Goal: Task Accomplishment & Management: Manage account settings

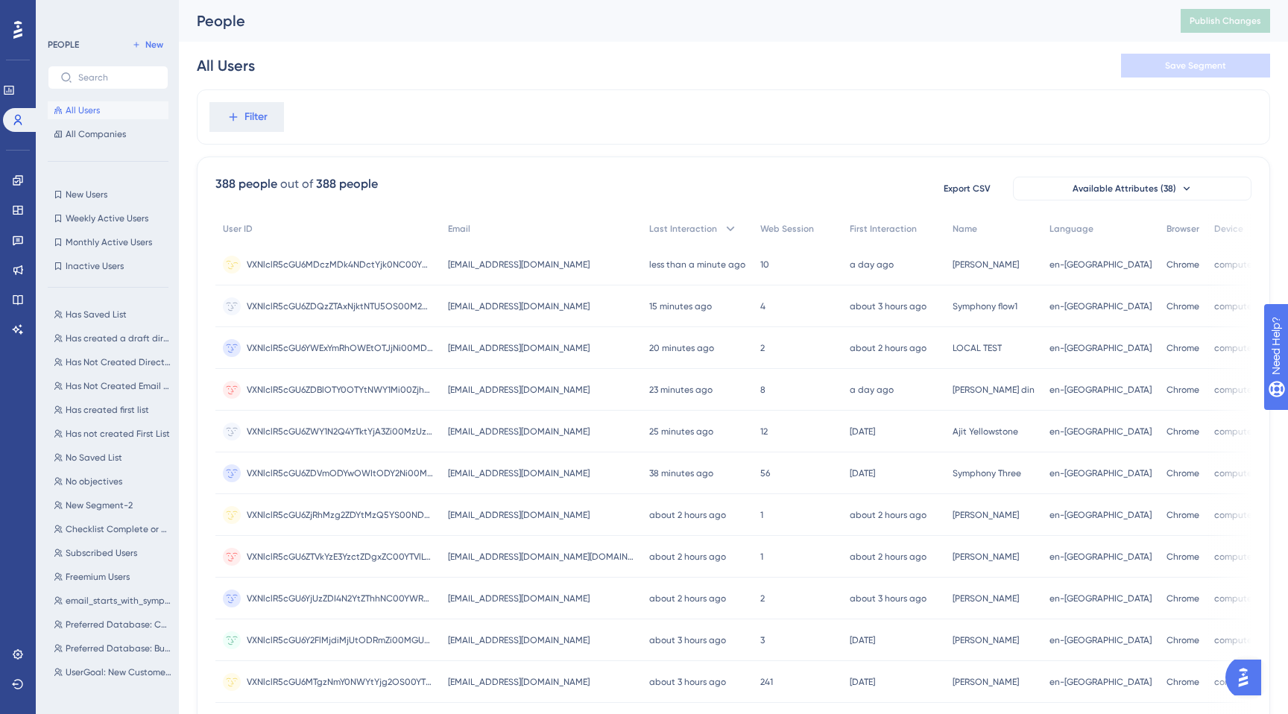
click at [539, 265] on span "[EMAIL_ADDRESS][DOMAIN_NAME]" at bounding box center [519, 265] width 142 height 12
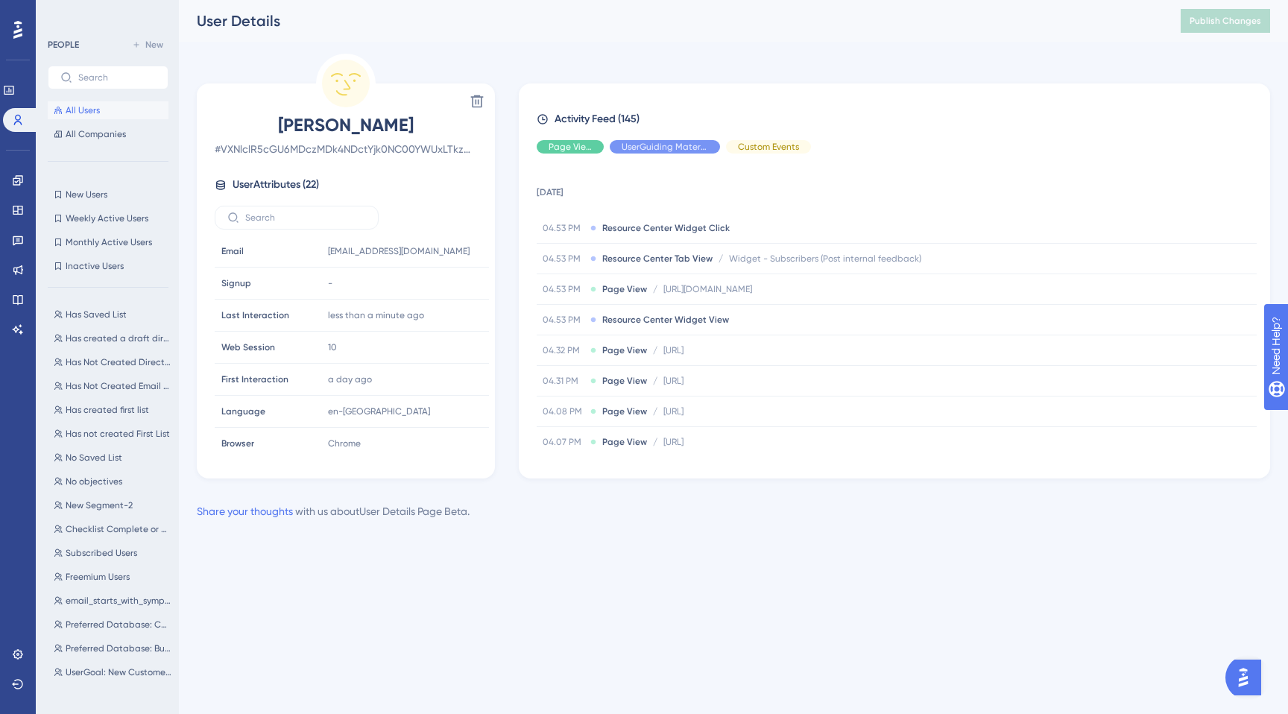
click at [81, 109] on span "All Users" at bounding box center [83, 110] width 34 height 12
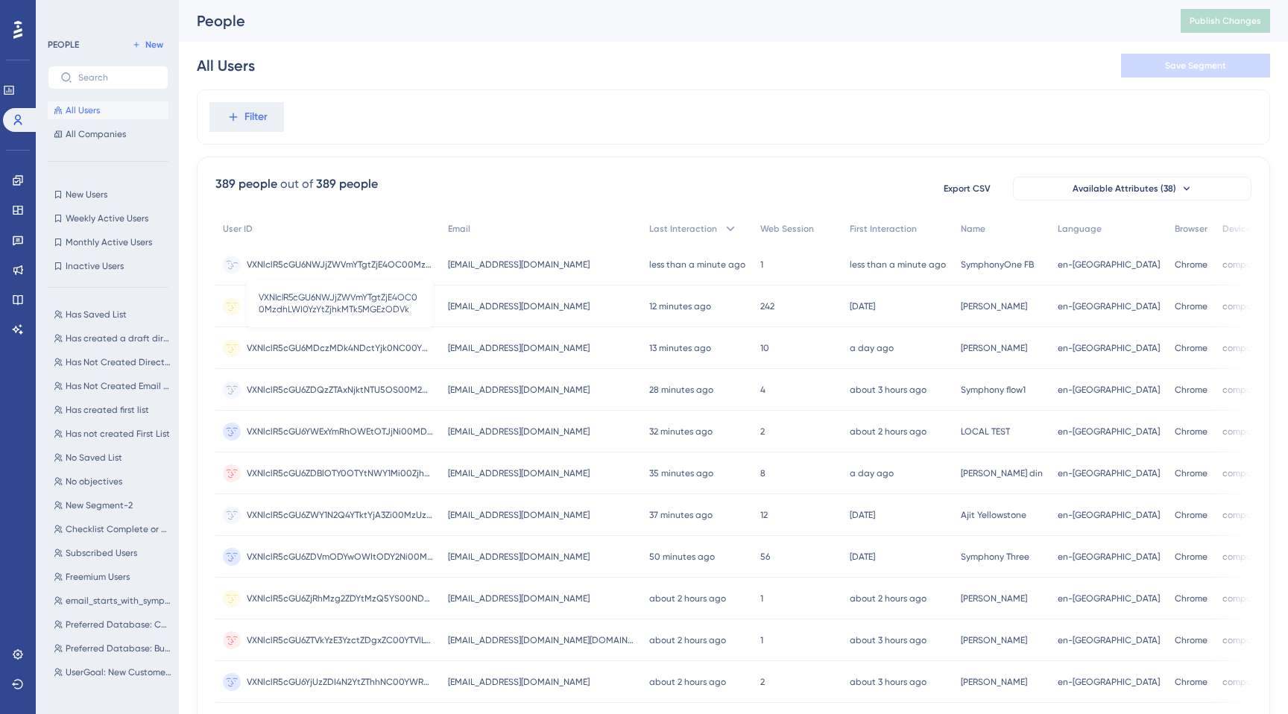
click at [336, 260] on span "VXNlclR5cGU6NWJjZWVmYTgtZjE4OC00MzdhLWI0YzYtZjhkMTk5MGEzODVk" at bounding box center [340, 265] width 186 height 12
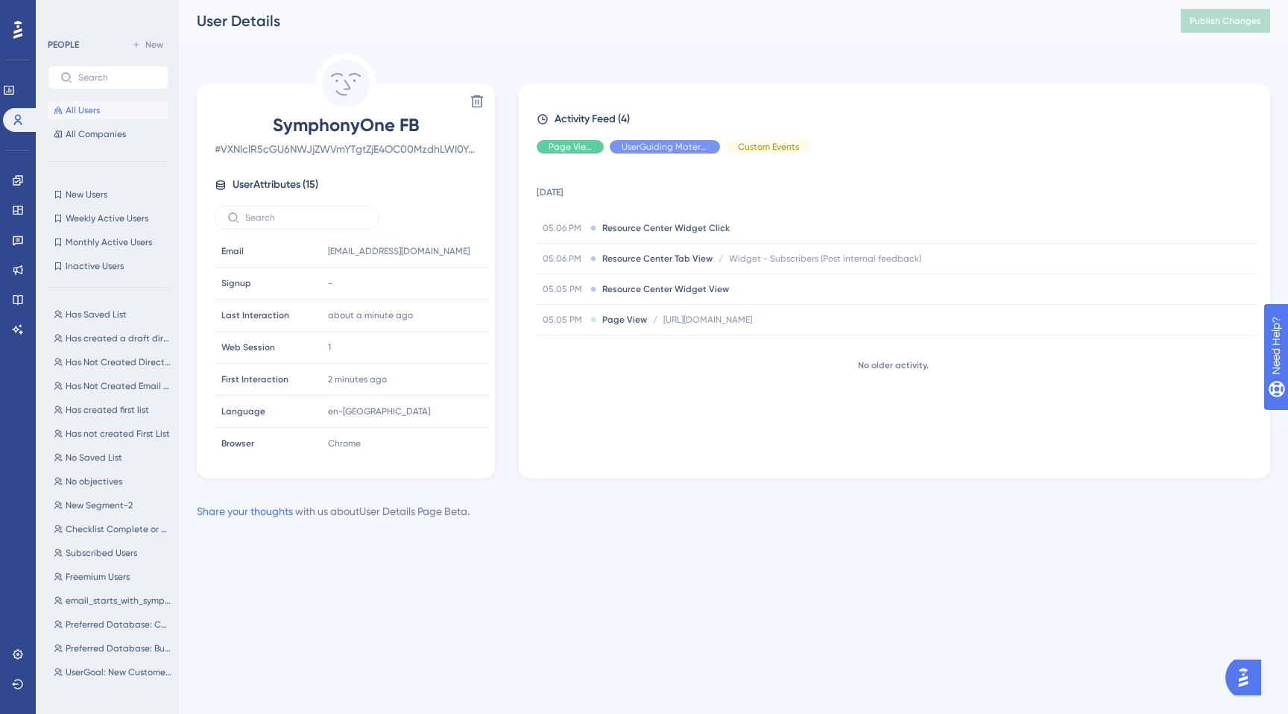
click at [93, 112] on span "All Users" at bounding box center [83, 110] width 34 height 12
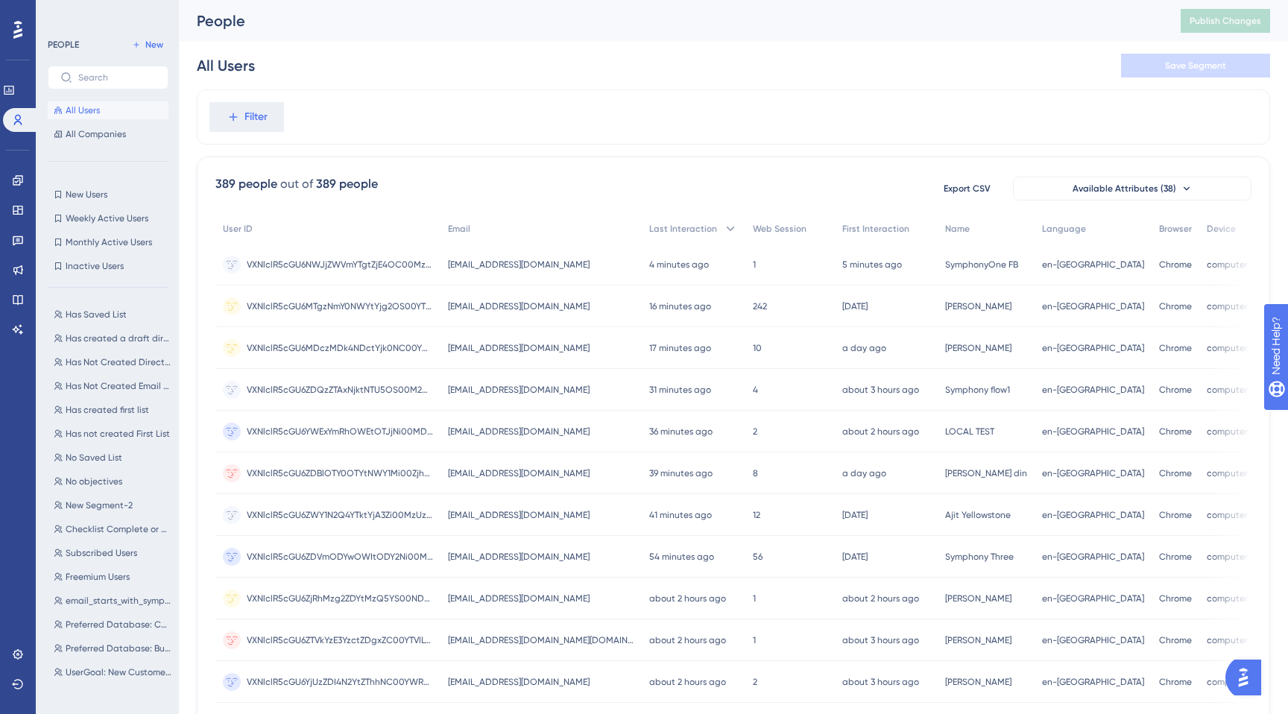
click at [690, 72] on div "All Users Save Segment" at bounding box center [733, 66] width 1073 height 48
